Goal: Information Seeking & Learning: Learn about a topic

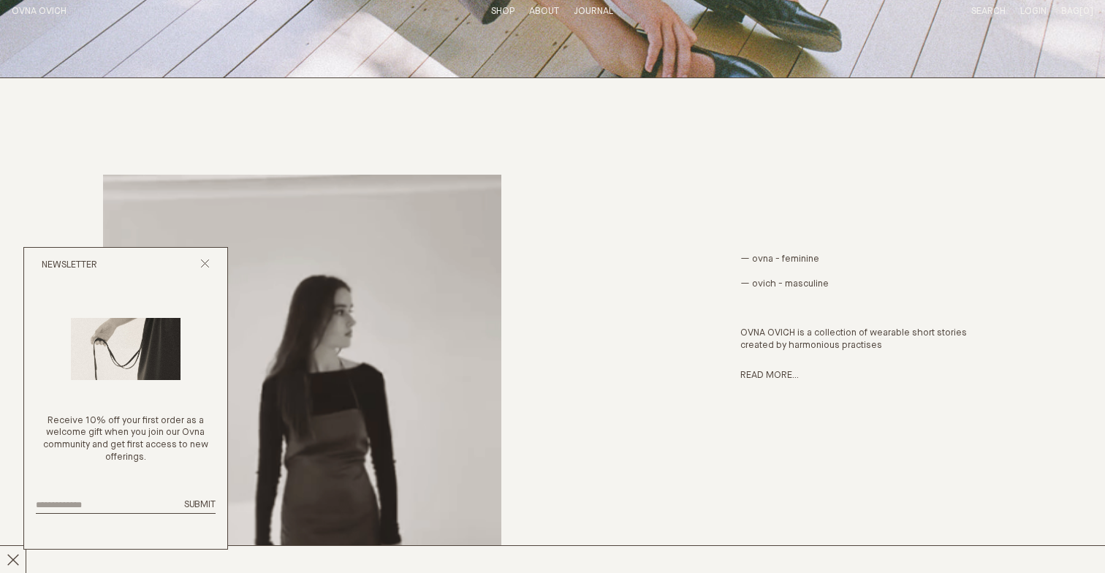
scroll to position [295, 0]
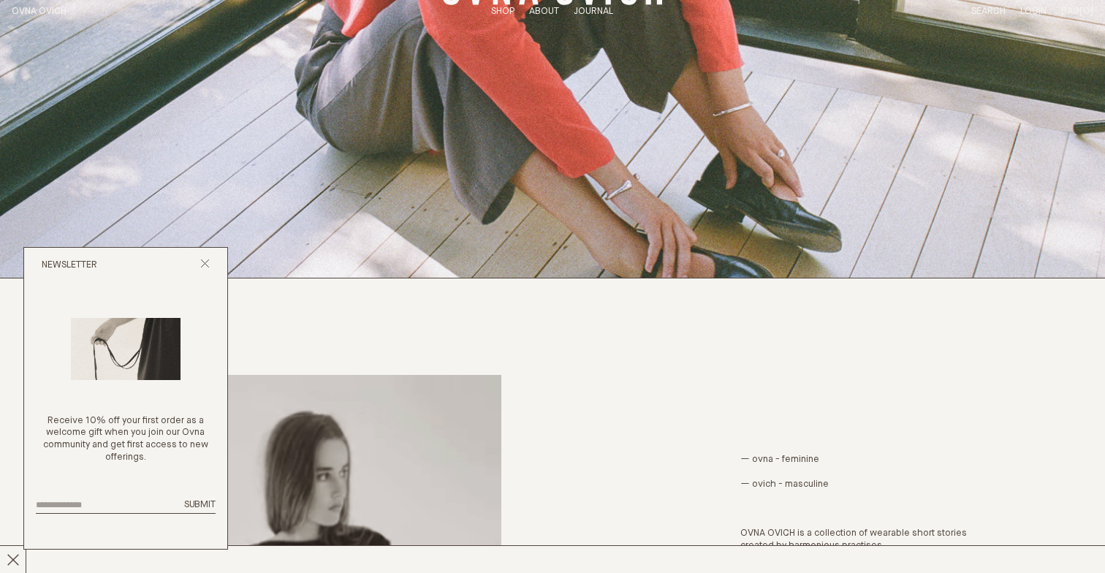
click at [535, 10] on p "About" at bounding box center [544, 12] width 30 height 12
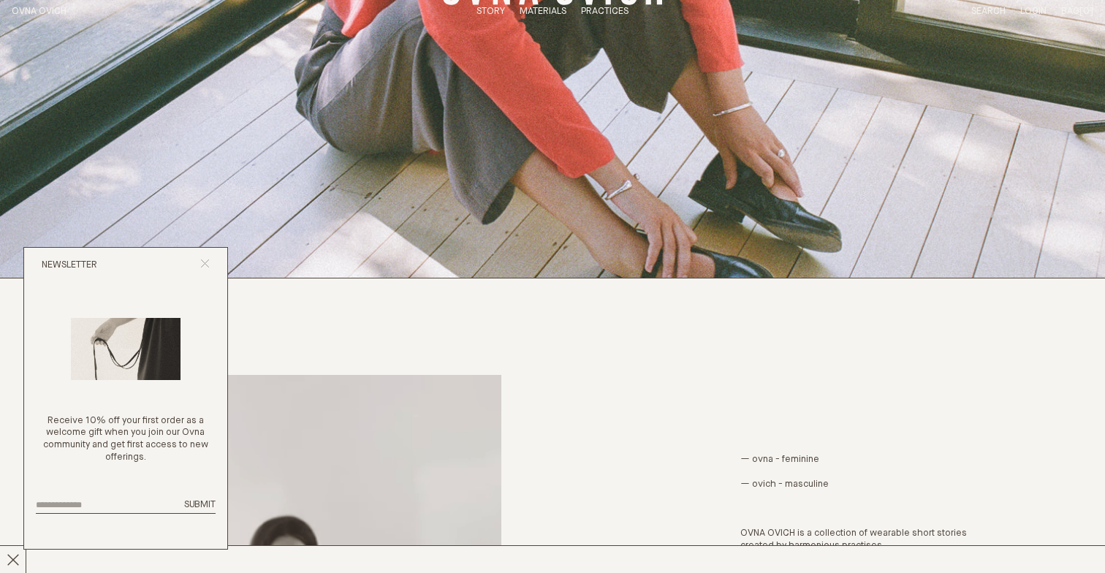
click at [203, 259] on icon "Close popup" at bounding box center [204, 263] width 9 height 9
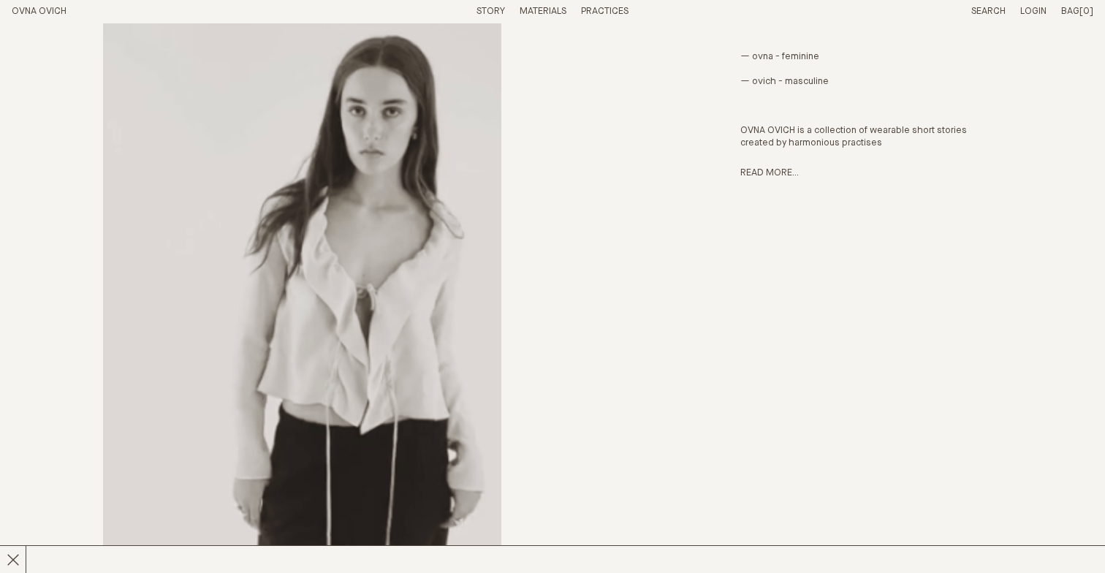
scroll to position [789, 0]
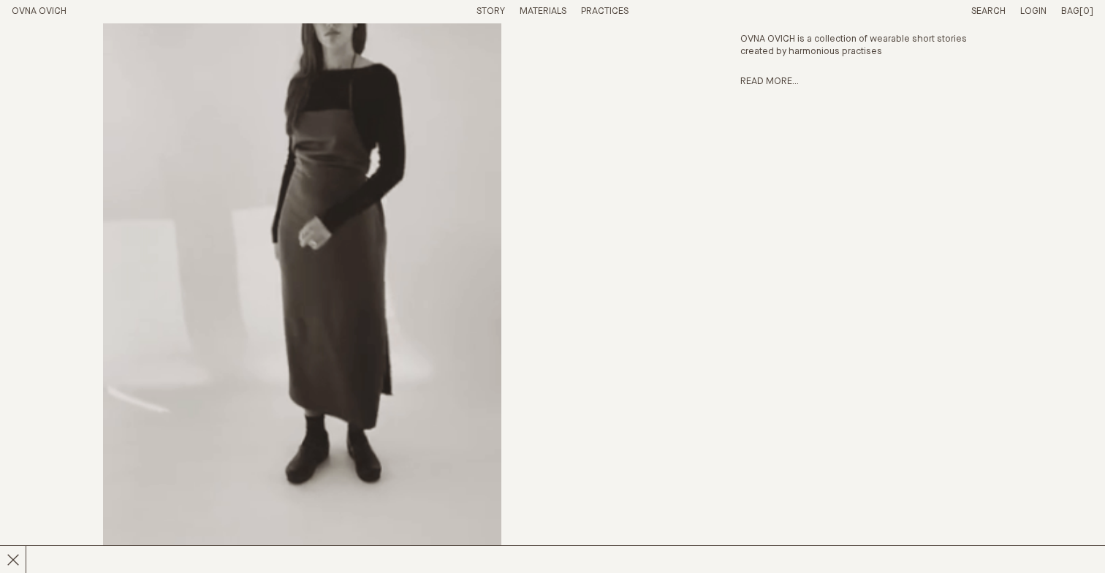
click at [765, 69] on div "— ovna - feminine — ovich - masculine OVNA OVICH is a collection of wearable sh…" at bounding box center [871, 234] width 262 height 707
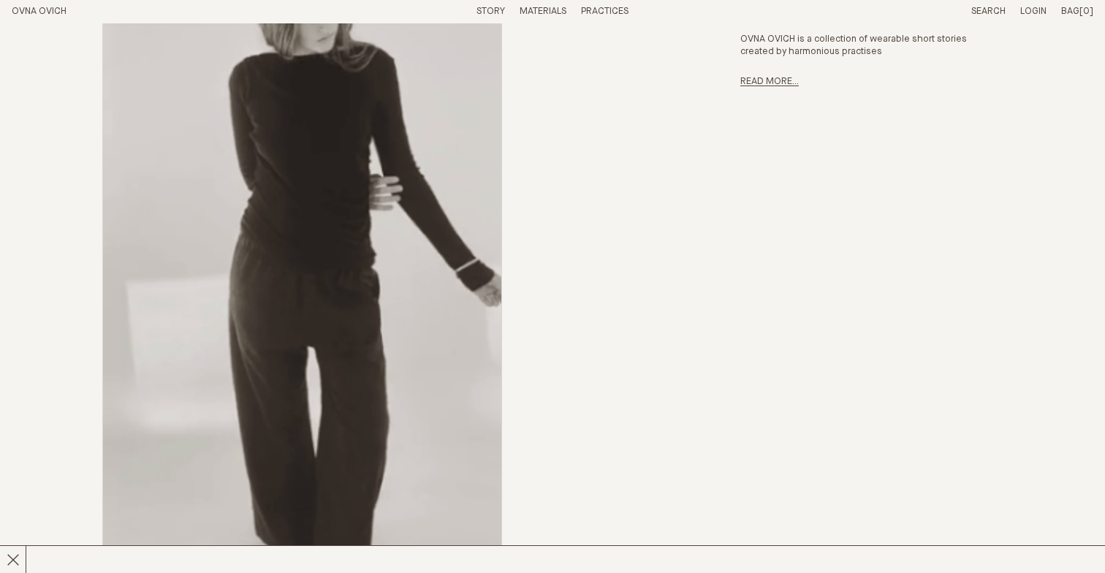
click at [755, 78] on link "Read more..." at bounding box center [769, 81] width 58 height 9
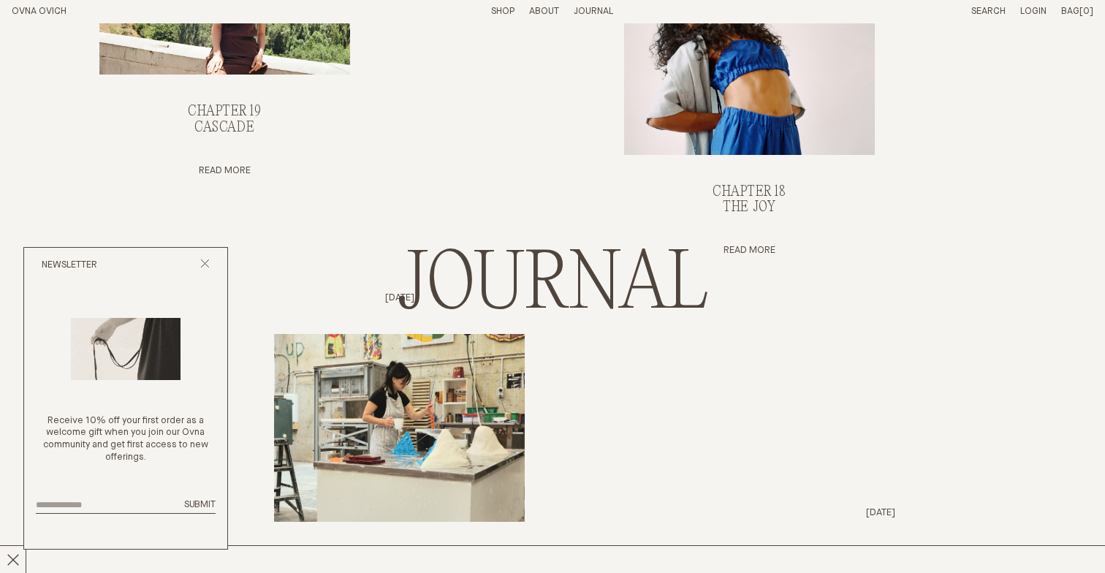
scroll to position [330, 0]
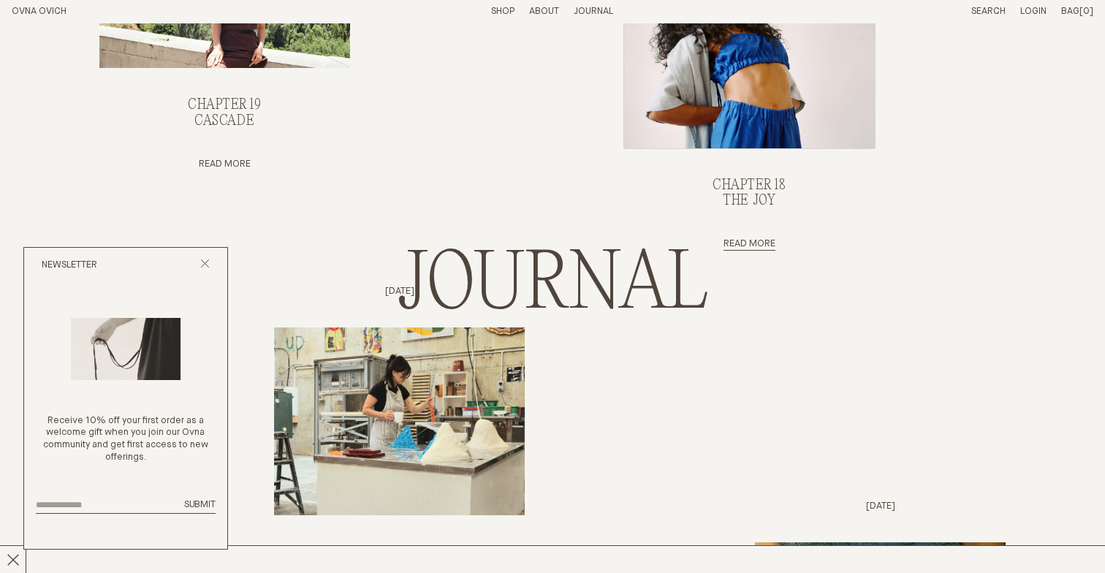
click at [762, 99] on img "Chapter 18, The Joy" at bounding box center [749, 54] width 251 height 187
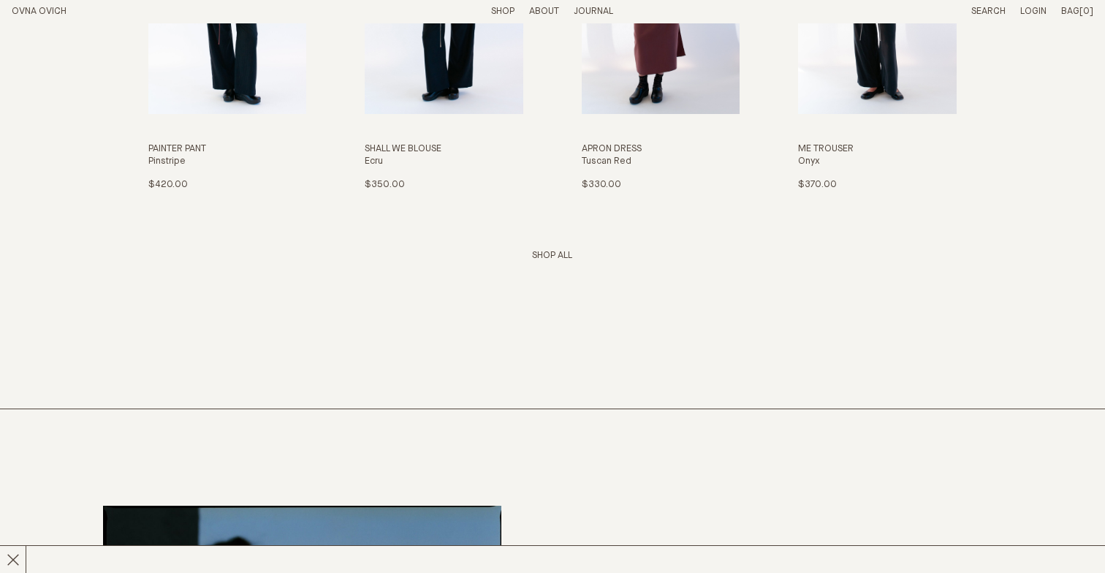
scroll to position [2117, 0]
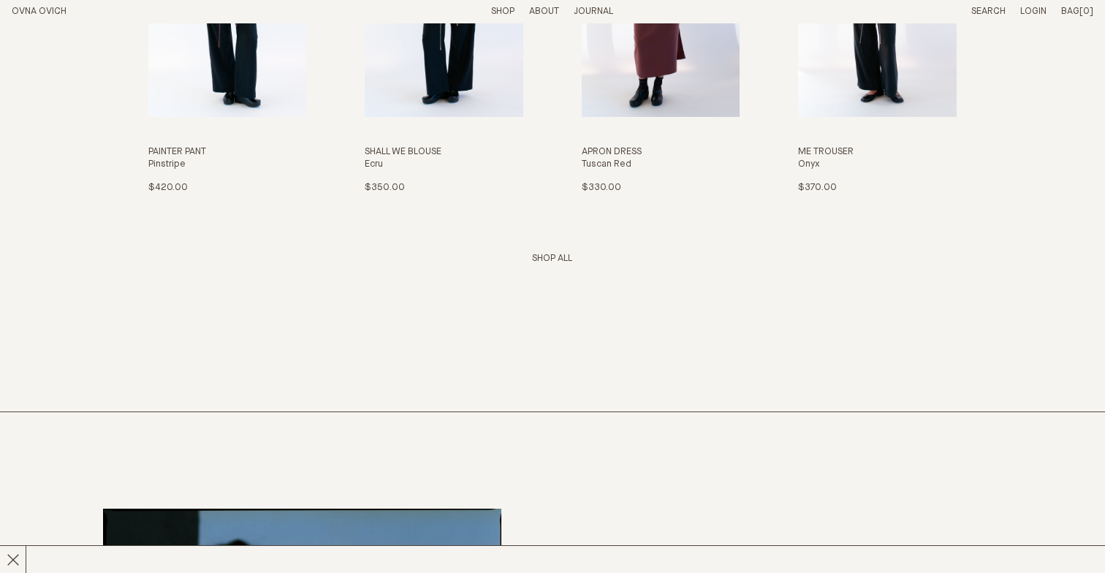
click at [553, 256] on link "Shop All" at bounding box center [552, 258] width 40 height 9
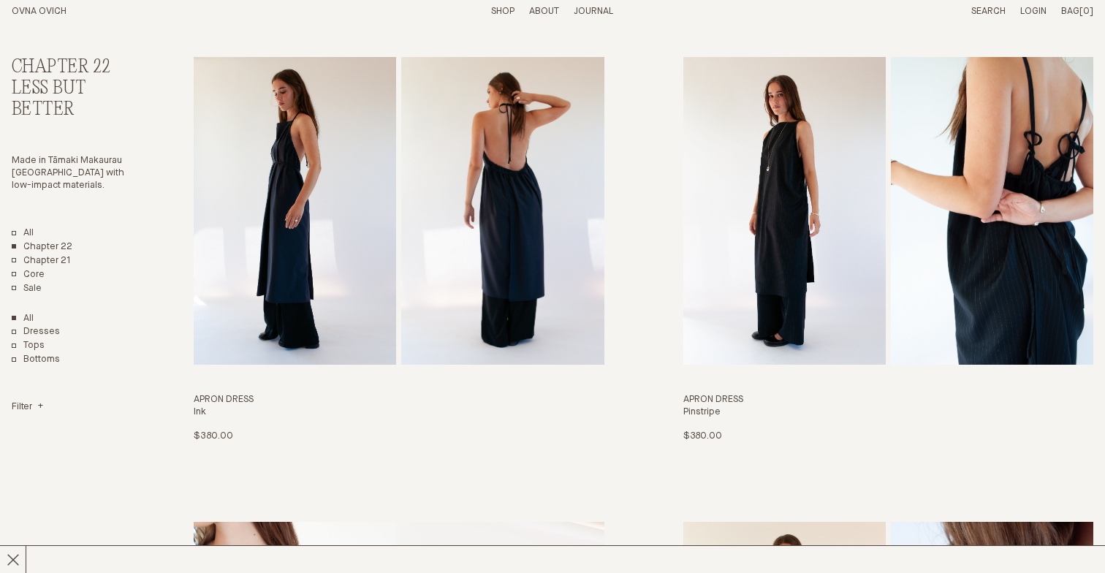
scroll to position [96, 0]
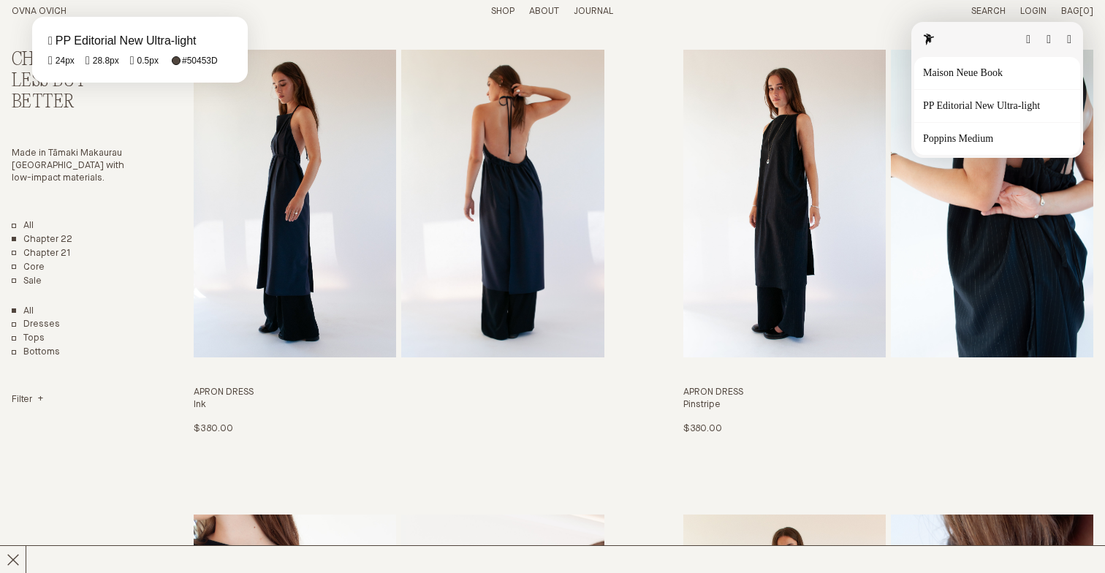
click at [56, 94] on fontsninja-text "Less But Better" at bounding box center [49, 92] width 75 height 42
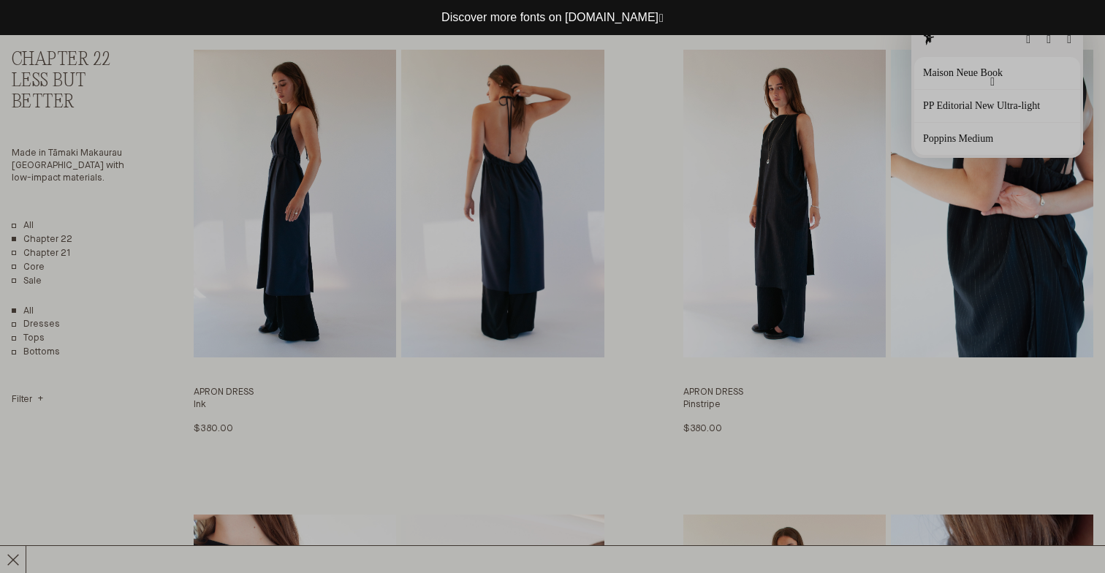
click at [992, 82] on button "button" at bounding box center [992, 82] width 4 height 12
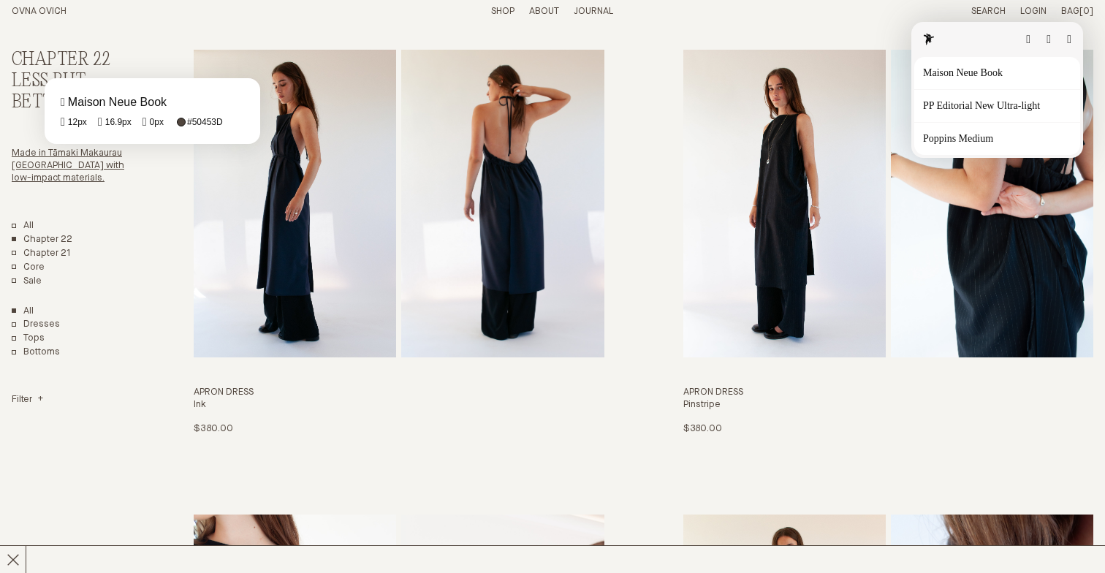
click at [68, 155] on fontsninja-text "Made in Tāmaki Makaurau Auckland with low-impact materials." at bounding box center [68, 165] width 113 height 34
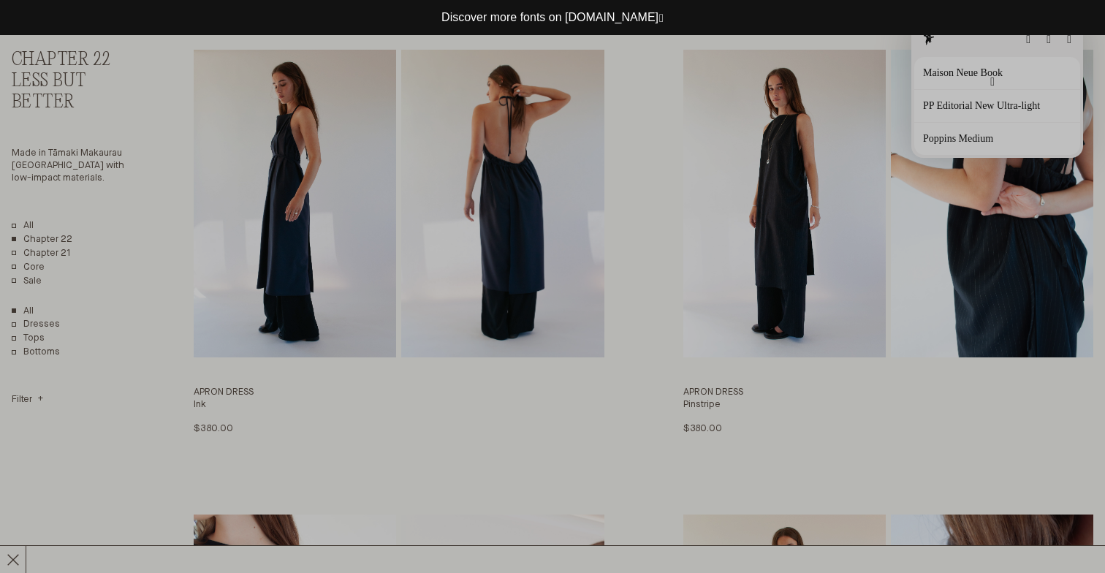
click at [990, 77] on button "button" at bounding box center [992, 82] width 4 height 12
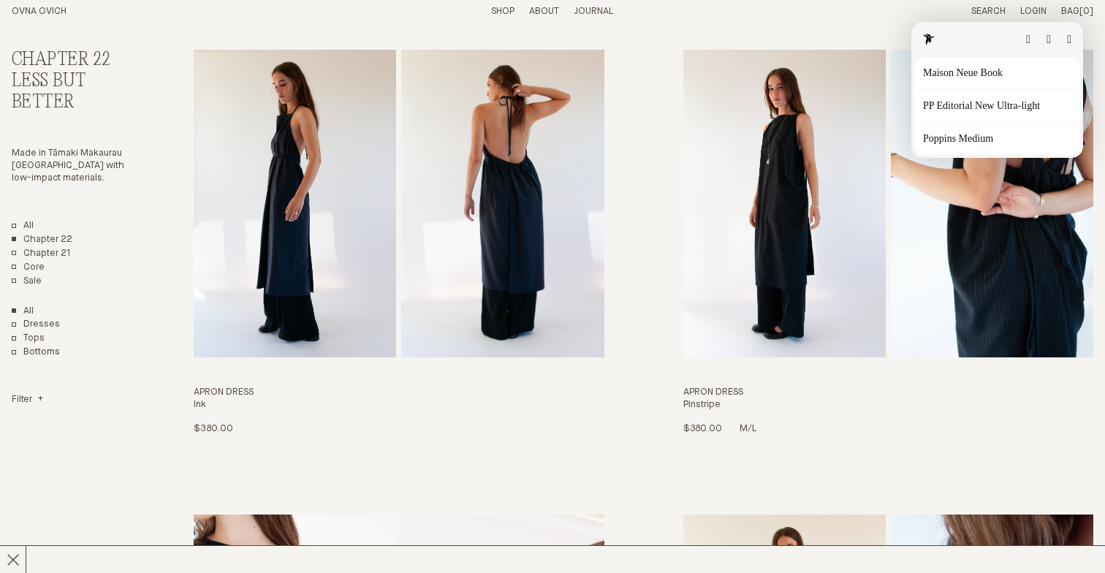
click at [689, 399] on h4 "Pinstripe" at bounding box center [888, 405] width 410 height 12
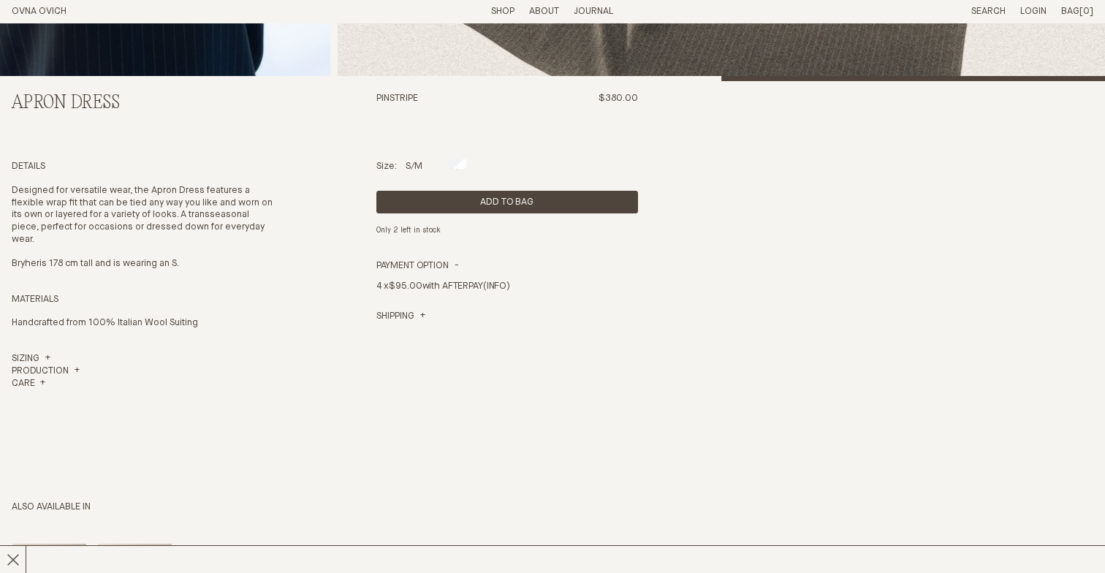
scroll to position [466, 0]
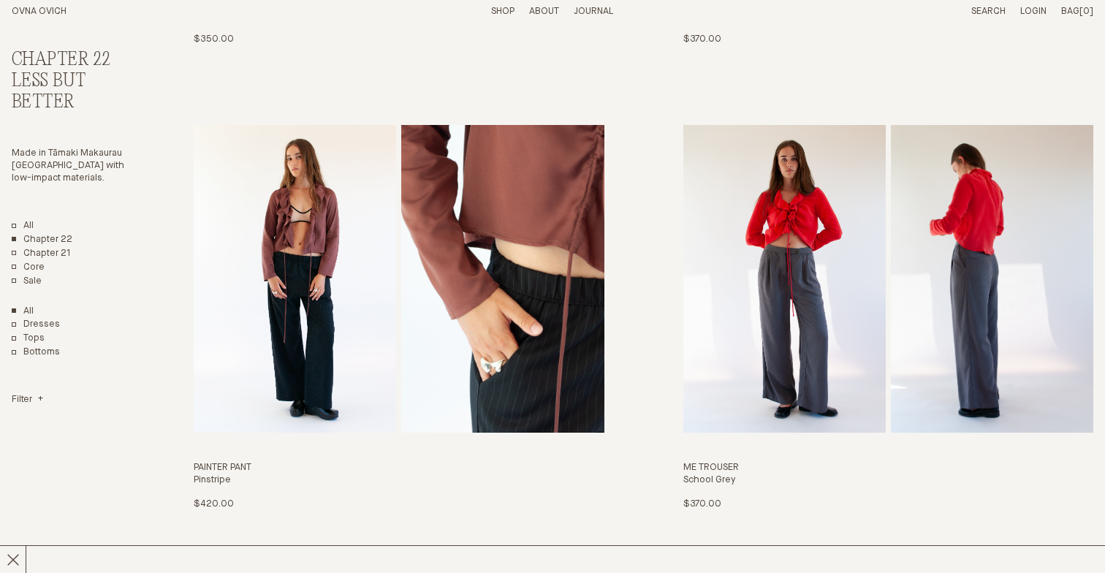
scroll to position [2810, 0]
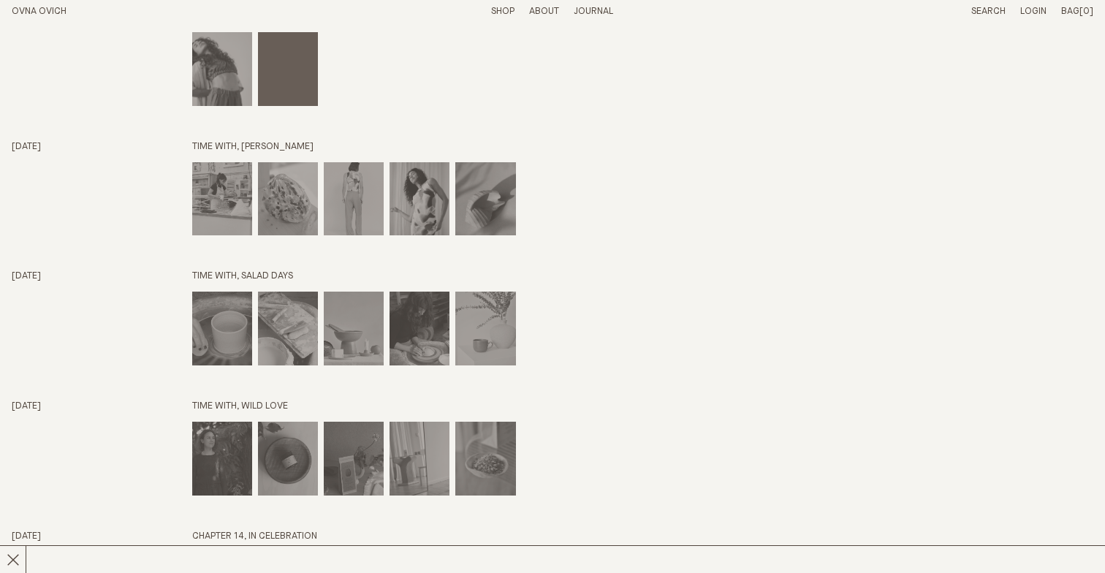
scroll to position [2175, 0]
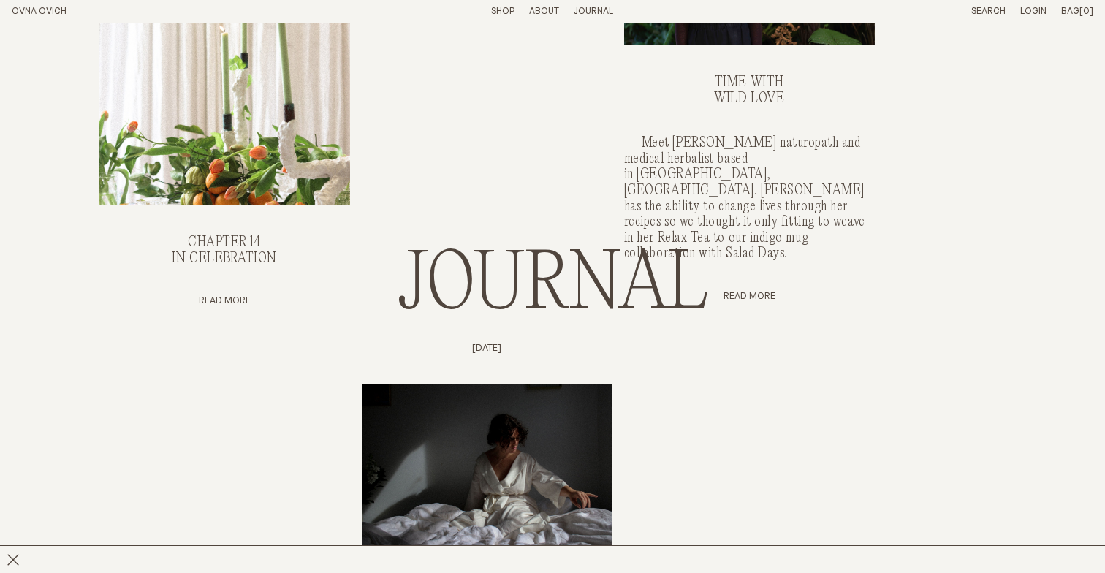
scroll to position [1792, 0]
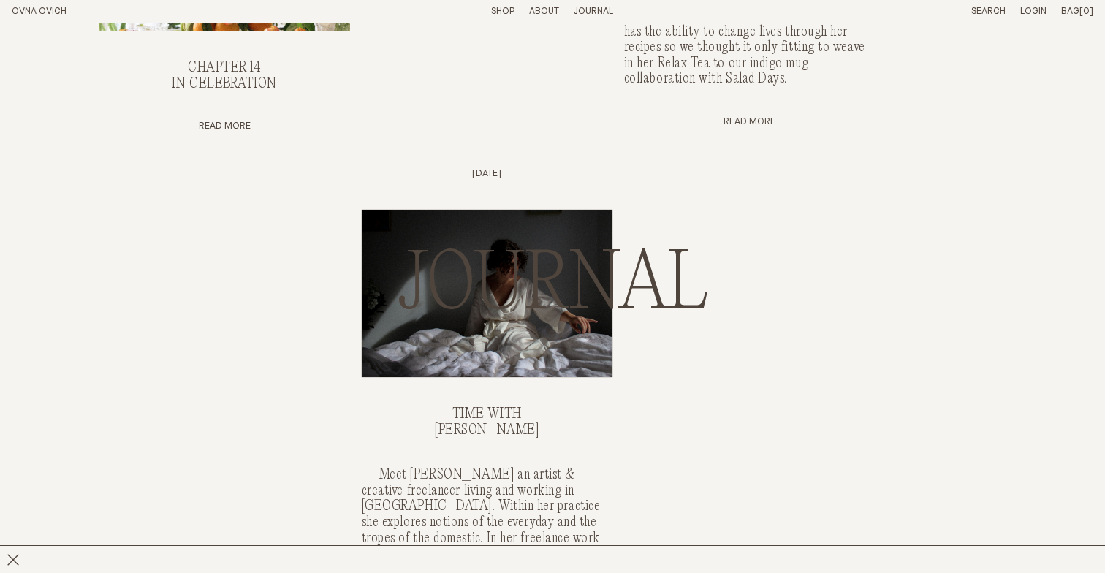
click at [378, 210] on img "Time with, OPHELIA KING" at bounding box center [487, 293] width 251 height 167
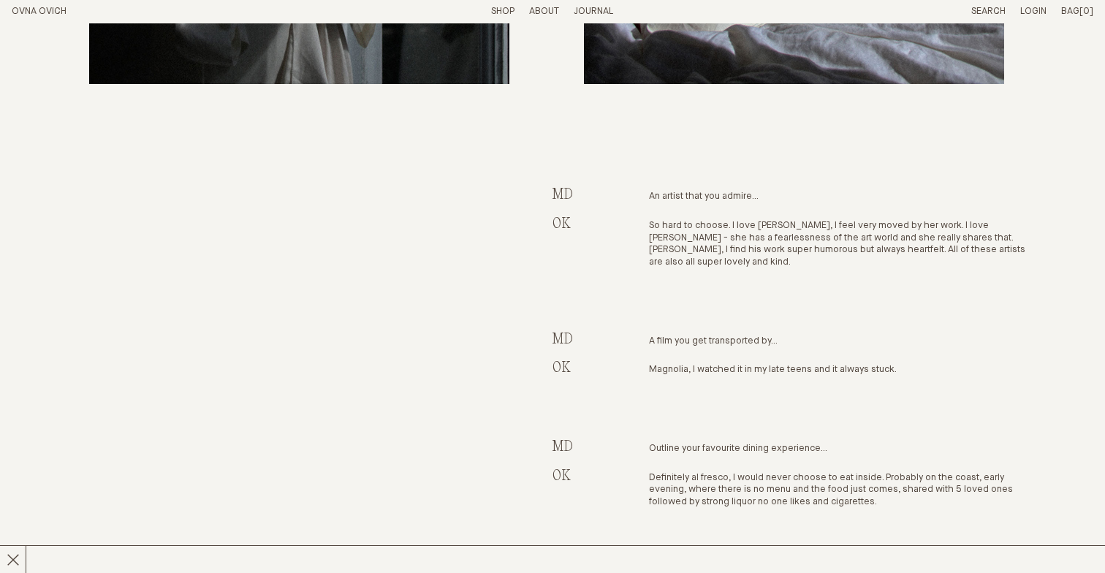
scroll to position [2461, 0]
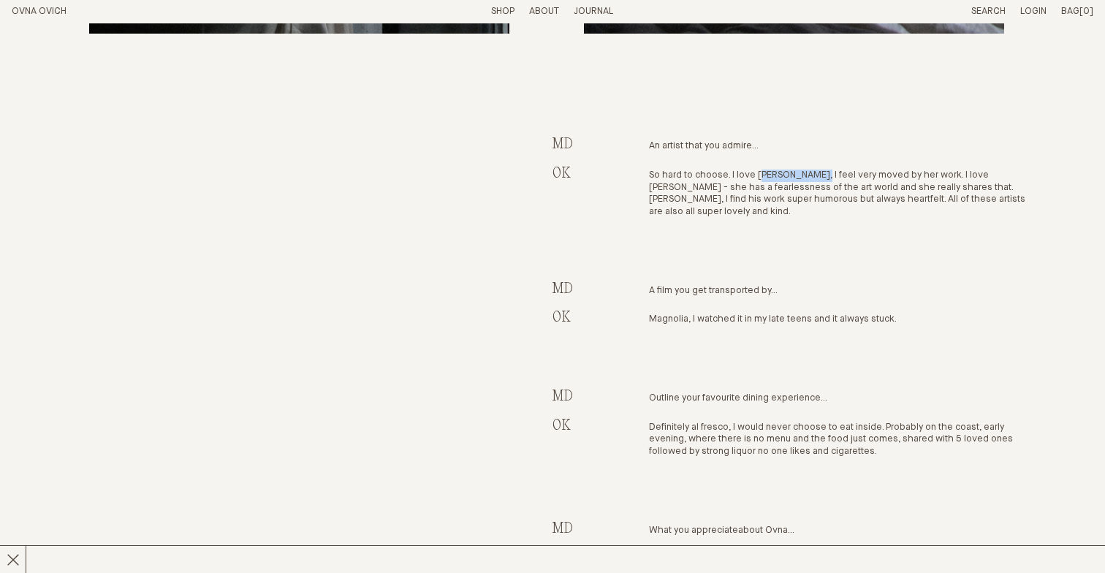
drag, startPoint x: 757, startPoint y: 142, endPoint x: 824, endPoint y: 145, distance: 67.3
click at [824, 165] on td "So hard to choose. I love Marie Shannon, I feel very moved by her work. I love …" at bounding box center [842, 222] width 386 height 115
copy td "Marie Shannon"
drag, startPoint x: 986, startPoint y: 144, endPoint x: 682, endPoint y: 155, distance: 304.1
click at [682, 165] on td "So hard to choose. I love Marie Shannon, I feel very moved by her work. I love …" at bounding box center [842, 222] width 386 height 115
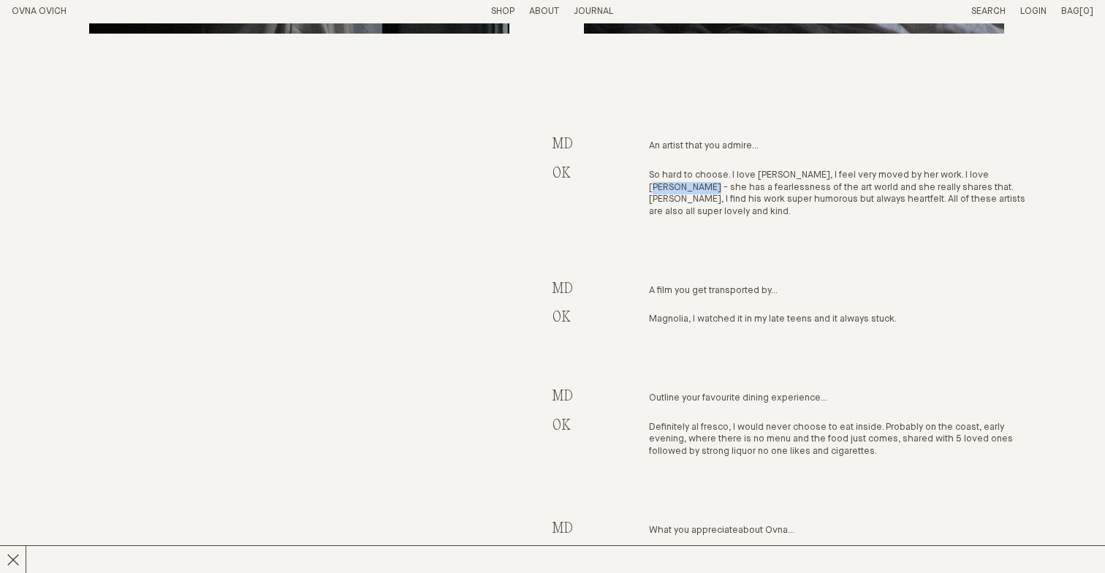
copy td "Judy Darragh"
drag, startPoint x: 980, startPoint y: 157, endPoint x: 690, endPoint y: 172, distance: 291.2
click at [689, 172] on td "So hard to choose. I love Marie Shannon, I feel very moved by her work. I love …" at bounding box center [842, 222] width 386 height 115
copy td "Campbell Patterson"
click at [729, 210] on td "So hard to choose. I love Marie Shannon, I feel very moved by her work. I love …" at bounding box center [842, 222] width 386 height 115
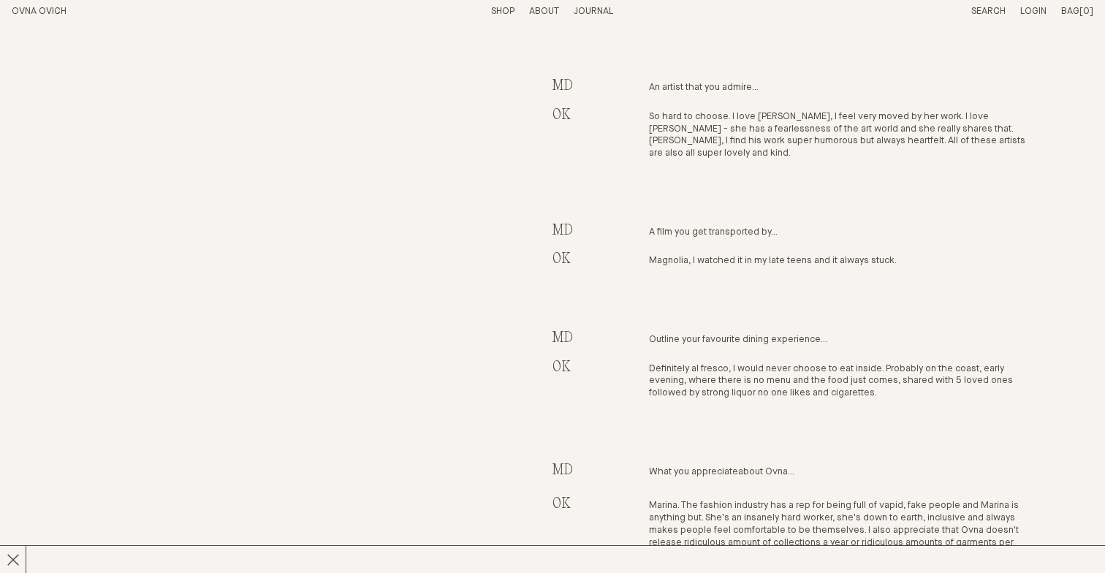
scroll to position [2518, 0]
drag, startPoint x: 649, startPoint y: 228, endPoint x: 690, endPoint y: 227, distance: 40.9
click at [690, 251] on td "Magnolia, I watched it in my late teens and it always stuck." at bounding box center [842, 290] width 386 height 78
copy td "Magnolia"
click at [645, 287] on td "OK" at bounding box center [600, 290] width 96 height 78
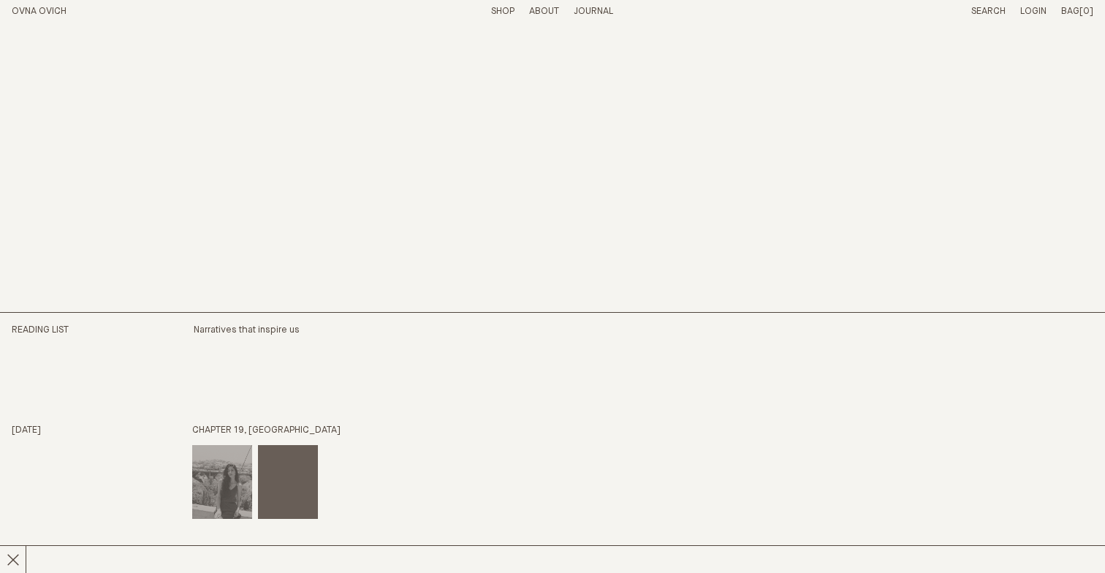
scroll to position [4061, 0]
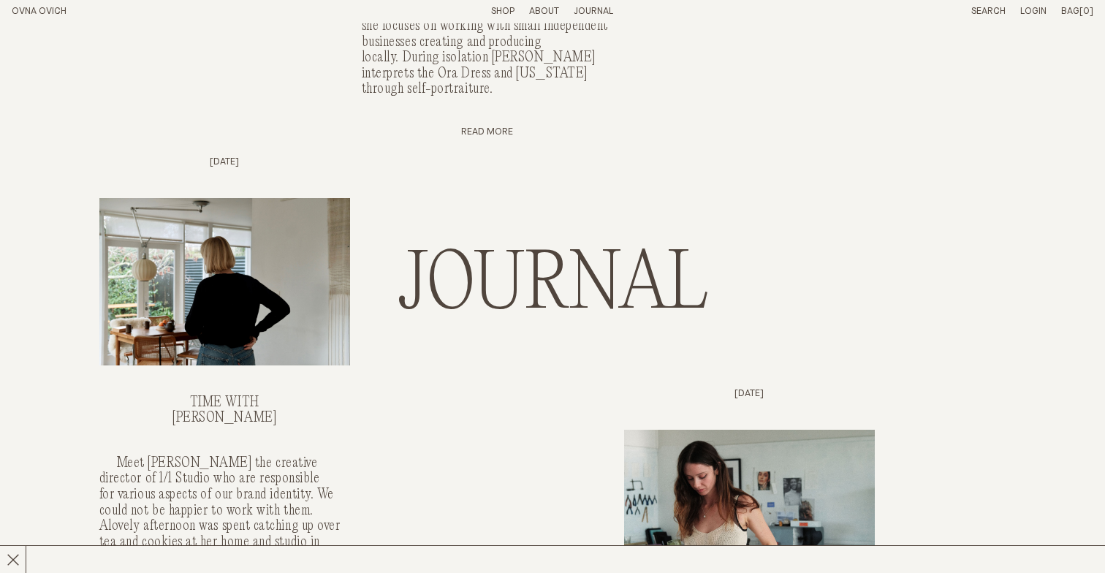
scroll to position [2320, 0]
click at [271, 218] on img "Time With, NATASHA MEAD" at bounding box center [224, 280] width 251 height 167
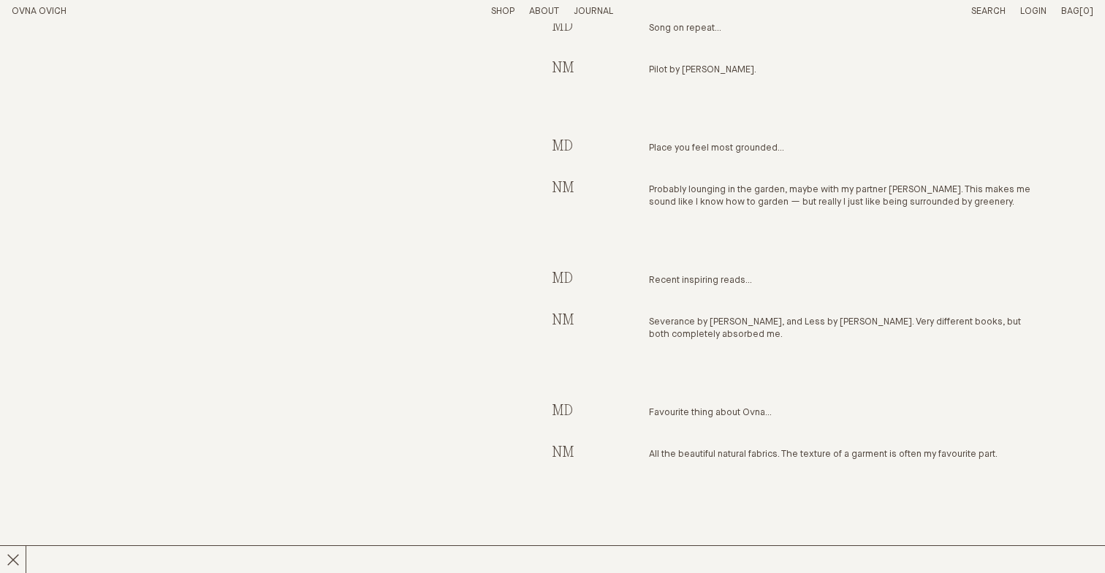
scroll to position [1488, 0]
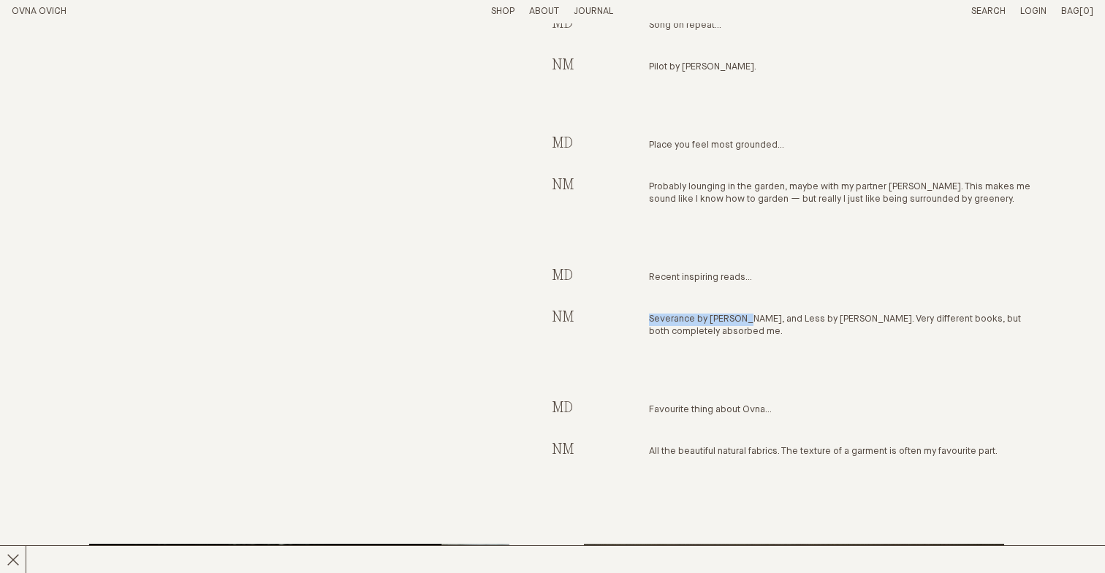
drag, startPoint x: 647, startPoint y: 310, endPoint x: 745, endPoint y: 311, distance: 97.2
click at [745, 311] on tr "NM Severance by Ling Ma, and Less by Andrew Sean Greer. Very different books, b…" at bounding box center [794, 354] width 484 height 91
copy tr "Severance by Ling Ma"
drag, startPoint x: 767, startPoint y: 311, endPoint x: 888, endPoint y: 311, distance: 120.6
click at [888, 311] on td "Severance by Ling Ma, and Less by Andrew Sean Greer. Very different books, but …" at bounding box center [842, 354] width 386 height 91
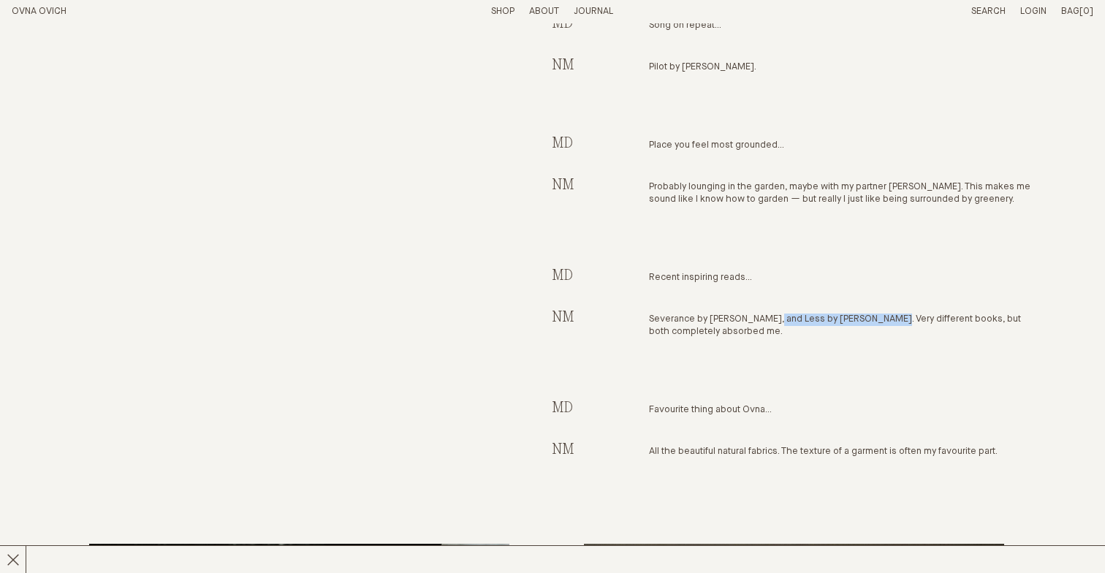
copy td "Less by Andrew Sean Greer."
click at [460, 275] on td "ABOVE Natasha wears the Kom Jumper in ZQ Certified NZ Possum Merino" at bounding box center [299, 123] width 484 height 817
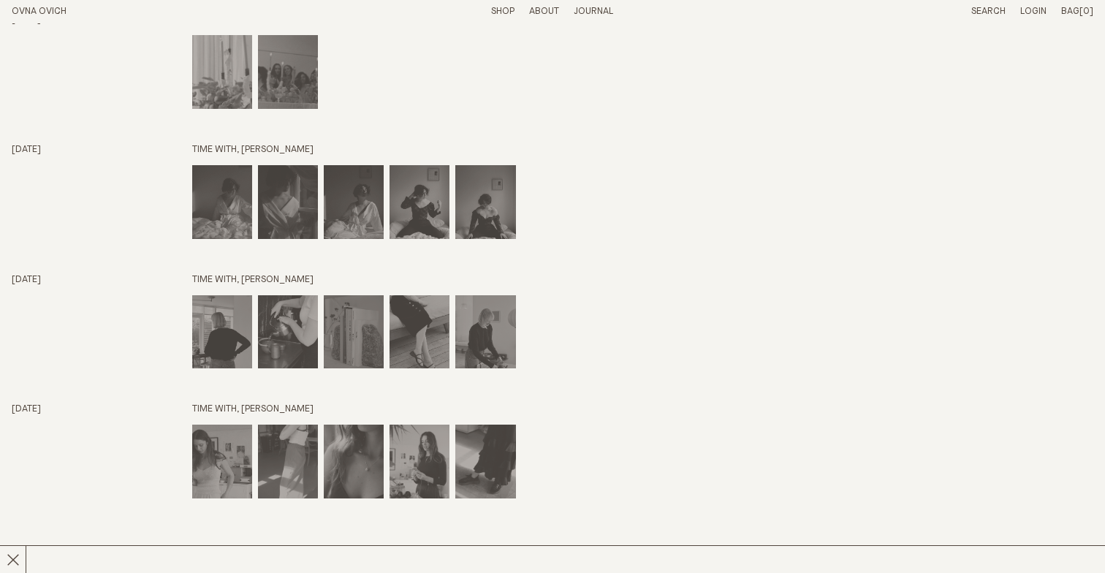
scroll to position [5196, 0]
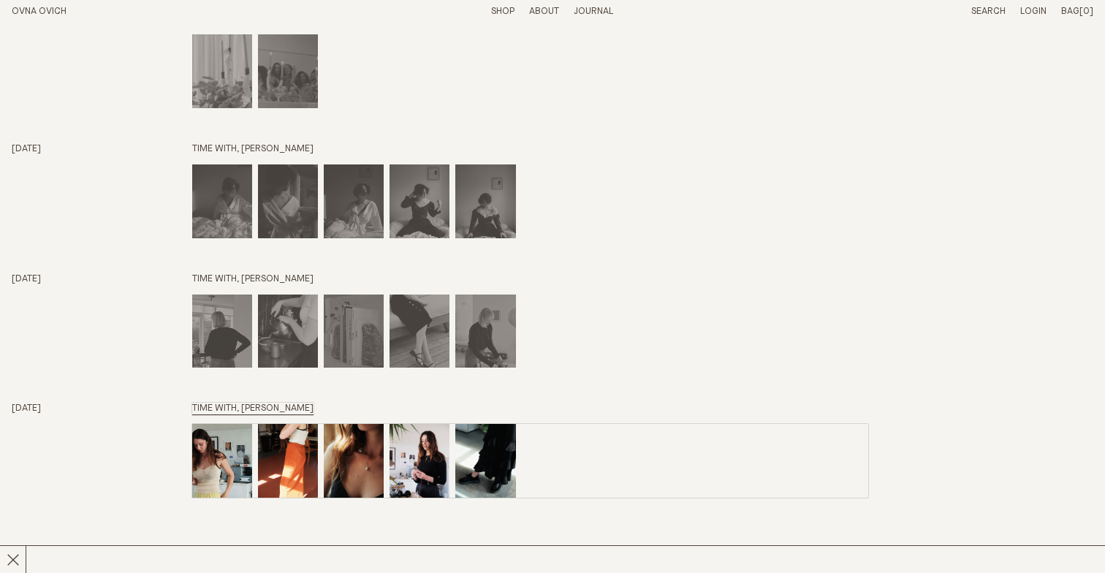
click at [409, 431] on img "TIME WITH, MAEVE WOODHOUSE" at bounding box center [419, 461] width 60 height 74
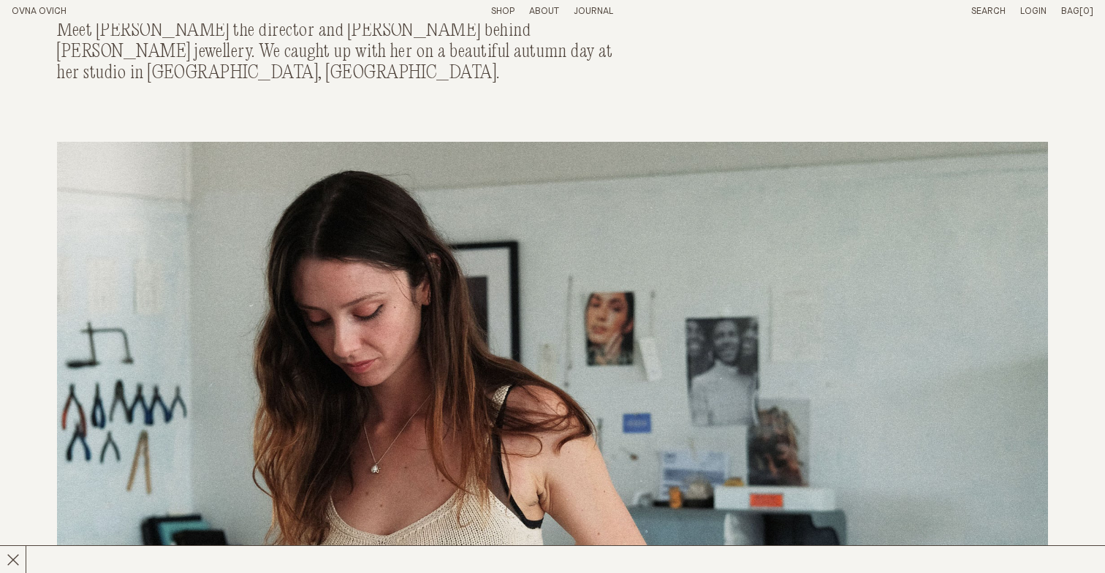
scroll to position [312, 0]
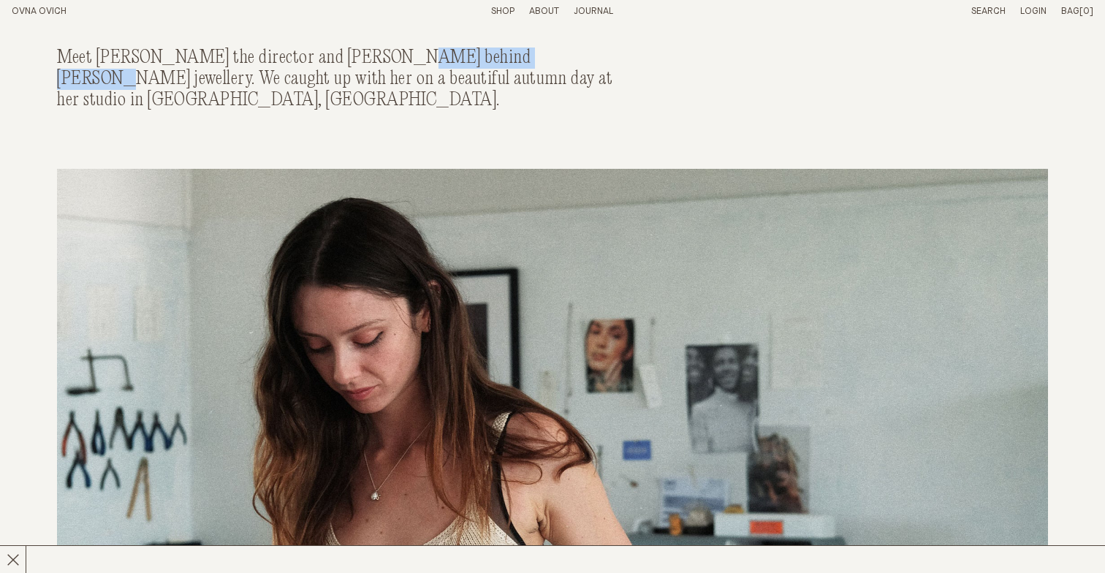
drag, startPoint x: 376, startPoint y: 53, endPoint x: 507, endPoint y: 49, distance: 131.6
click at [507, 49] on div "Meet [PERSON_NAME] the director and [PERSON_NAME] behind [PERSON_NAME] jeweller…" at bounding box center [347, 78] width 580 height 63
copy div "[PERSON_NAME] jewellery"
